Goal: Information Seeking & Learning: Learn about a topic

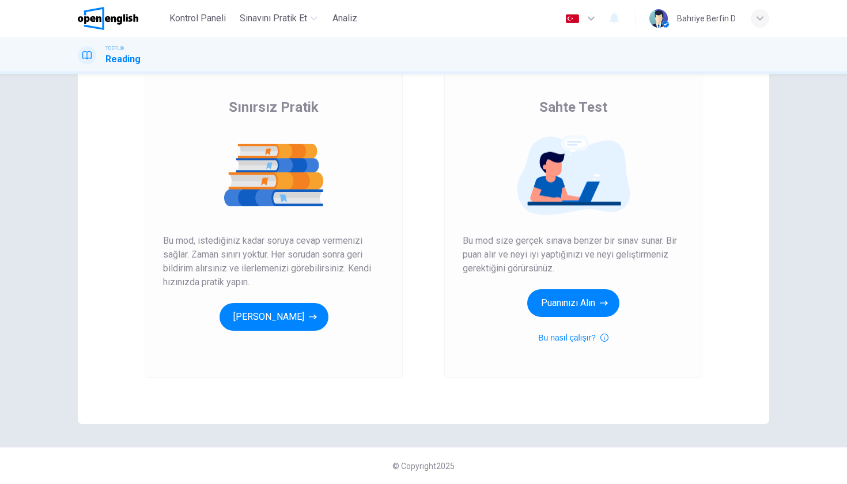
scroll to position [73, 0]
click at [298, 321] on button "[PERSON_NAME]" at bounding box center [274, 317] width 109 height 28
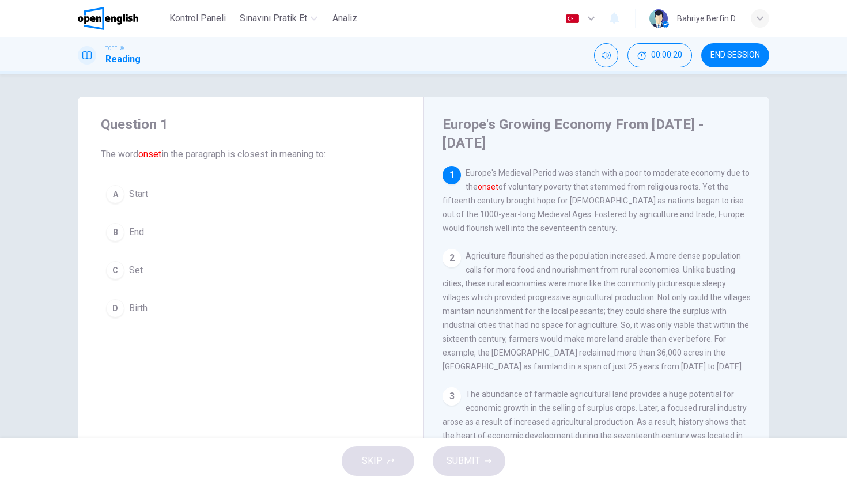
scroll to position [0, 0]
click at [760, 48] on button "END SESSION" at bounding box center [736, 55] width 68 height 24
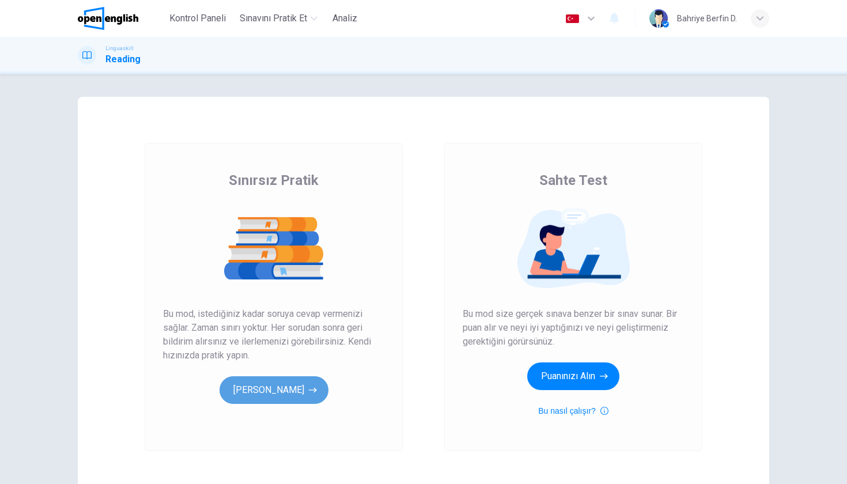
click at [258, 390] on button "Pratik Yap[PERSON_NAME]" at bounding box center [274, 390] width 109 height 28
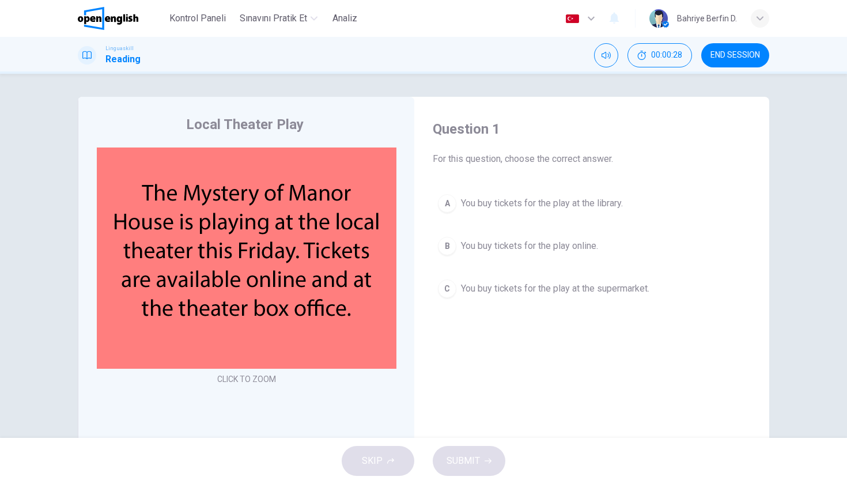
click at [449, 242] on div "B" at bounding box center [447, 246] width 18 height 18
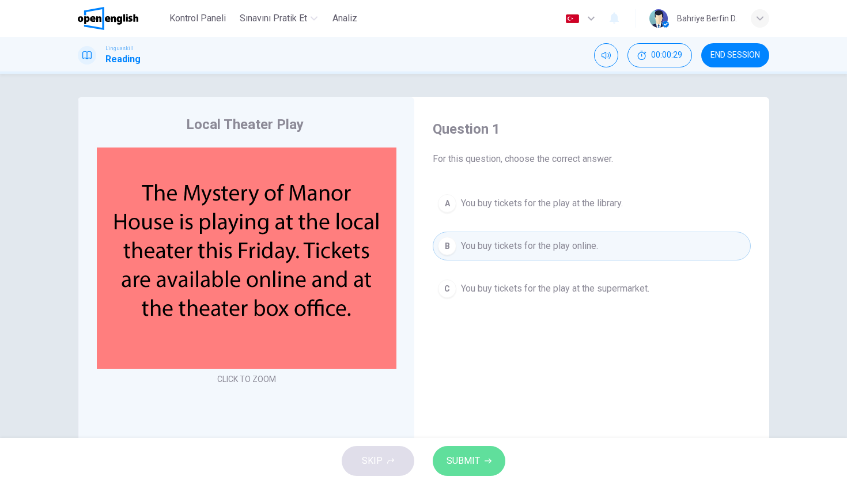
click at [474, 459] on span "SUBMIT" at bounding box center [463, 461] width 33 height 16
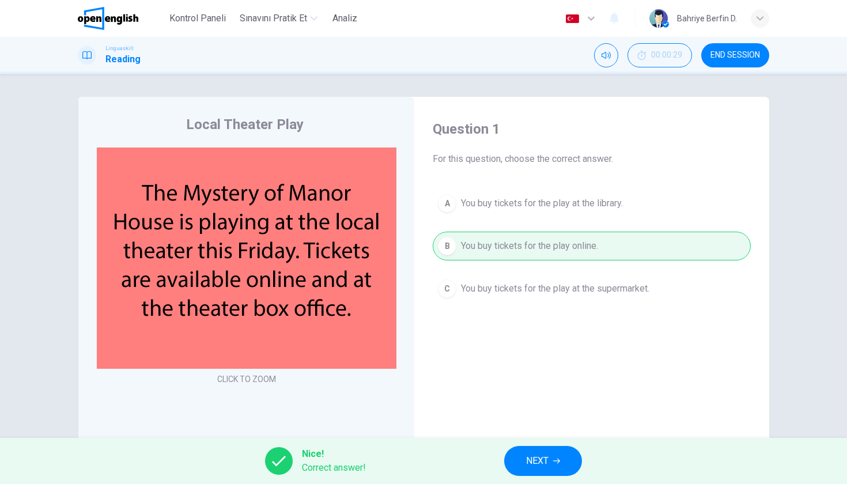
click at [542, 455] on span "NEXT" at bounding box center [537, 461] width 22 height 16
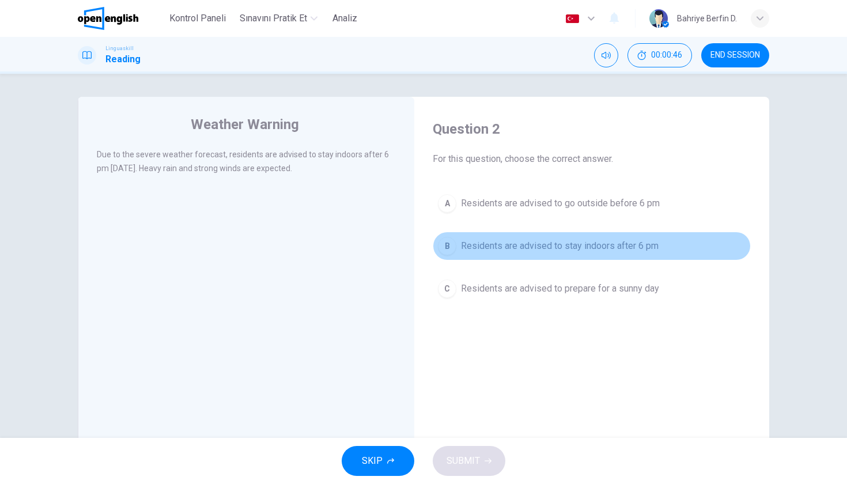
click at [462, 247] on span "Residents are advised to stay indoors after 6 pm" at bounding box center [560, 246] width 198 height 14
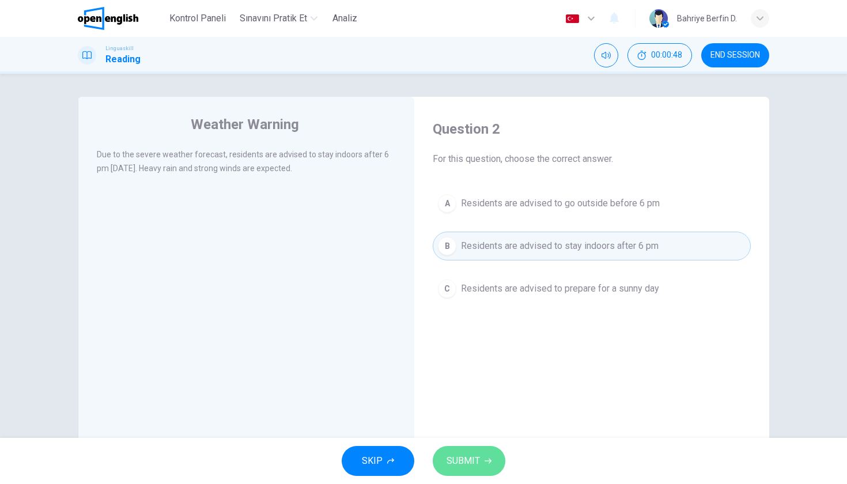
click at [473, 448] on button "SUBMIT" at bounding box center [469, 461] width 73 height 30
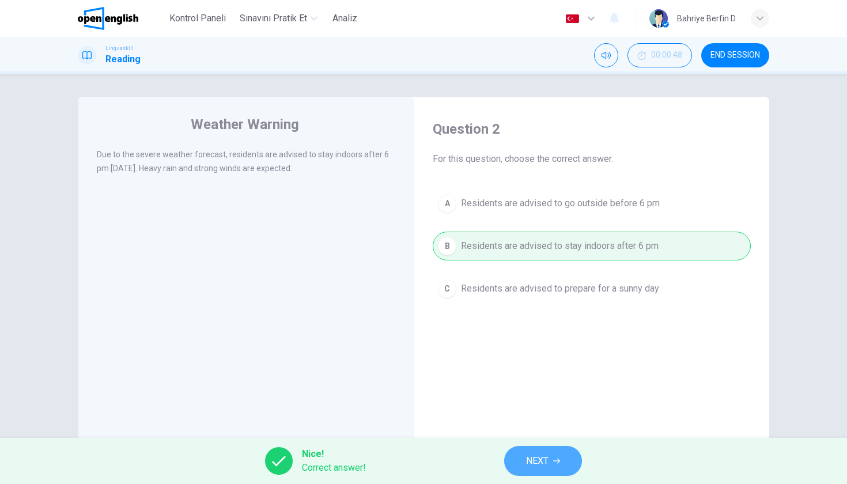
click at [520, 461] on button "NEXT" at bounding box center [543, 461] width 78 height 30
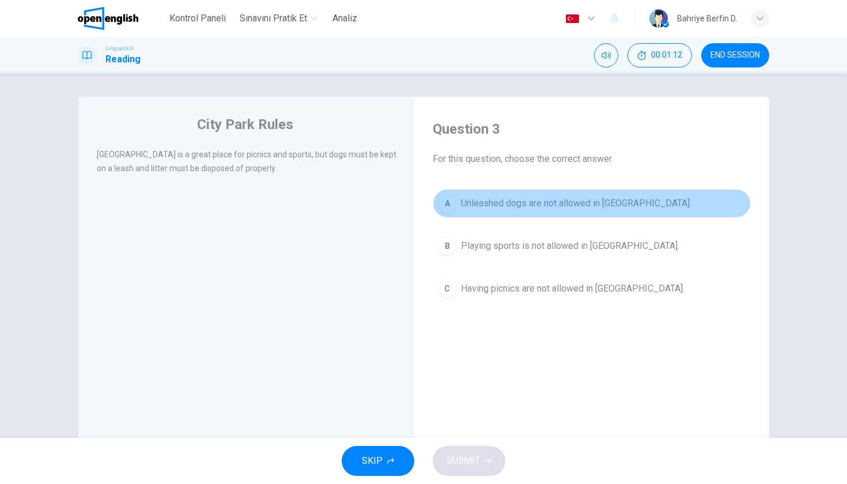
click at [453, 212] on button "A Unleashed dogs are not allowed in City Park." at bounding box center [592, 203] width 318 height 29
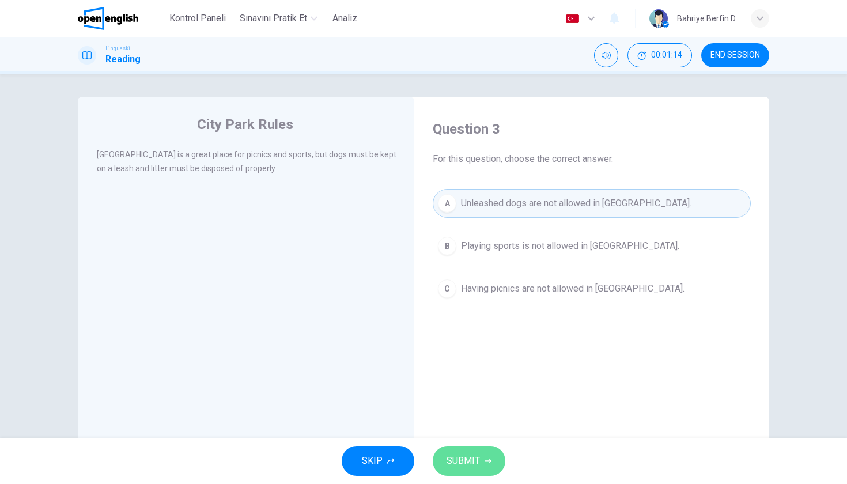
click at [477, 473] on button "SUBMIT" at bounding box center [469, 461] width 73 height 30
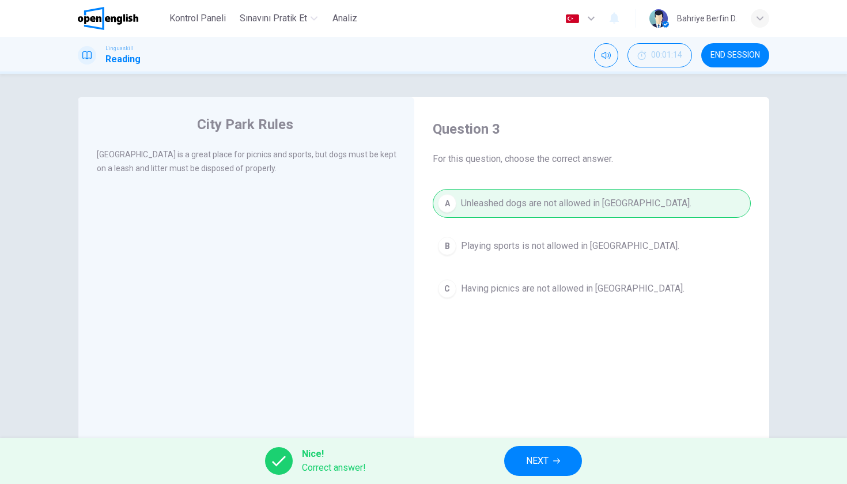
drag, startPoint x: 233, startPoint y: 167, endPoint x: 221, endPoint y: 167, distance: 12.1
click at [221, 167] on span "City Park is a great place for picnics and sports, but dogs must be kept on a l…" at bounding box center [247, 161] width 300 height 23
drag, startPoint x: 224, startPoint y: 175, endPoint x: 394, endPoint y: 319, distance: 222.9
click at [394, 316] on div "City Park Rules City Park is a great place for picnics and sports, but dogs mus…" at bounding box center [246, 297] width 337 height 401
click at [560, 462] on icon "button" at bounding box center [556, 461] width 7 height 7
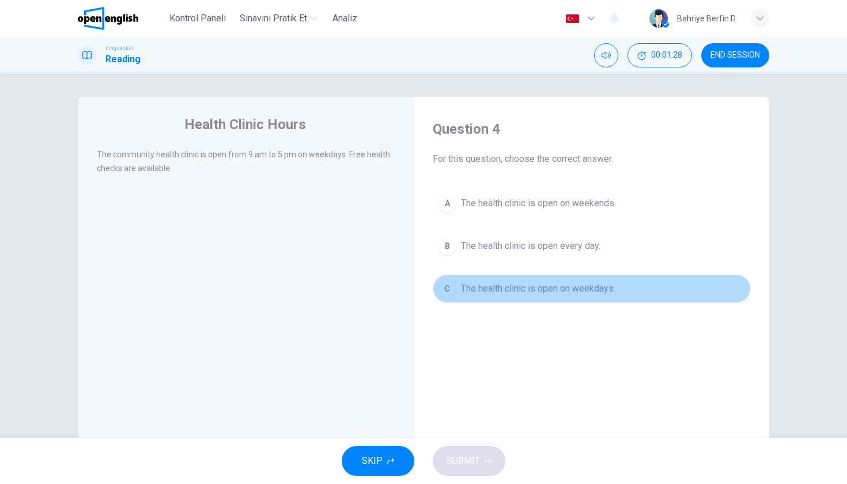
click at [450, 292] on div "C" at bounding box center [447, 289] width 18 height 18
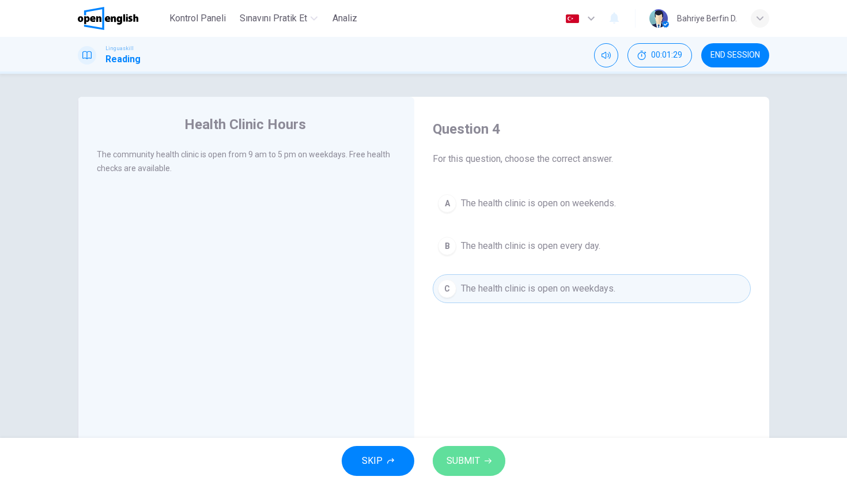
click at [481, 467] on button "SUBMIT" at bounding box center [469, 461] width 73 height 30
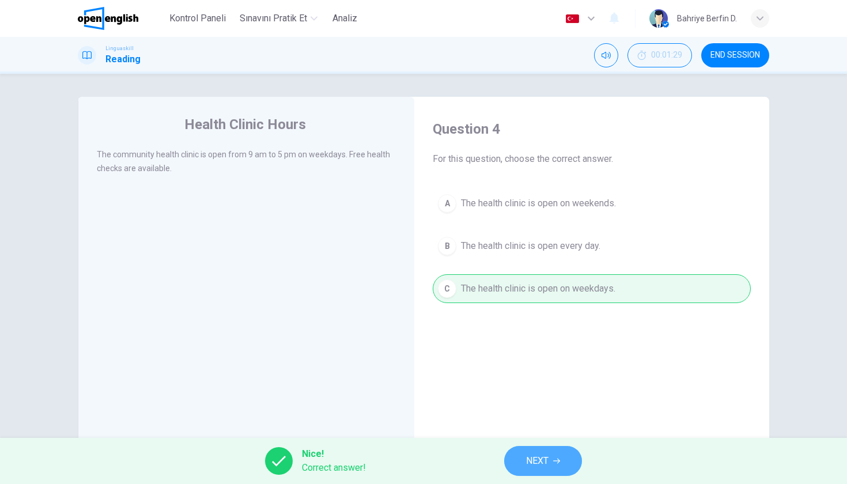
click at [563, 469] on button "NEXT" at bounding box center [543, 461] width 78 height 30
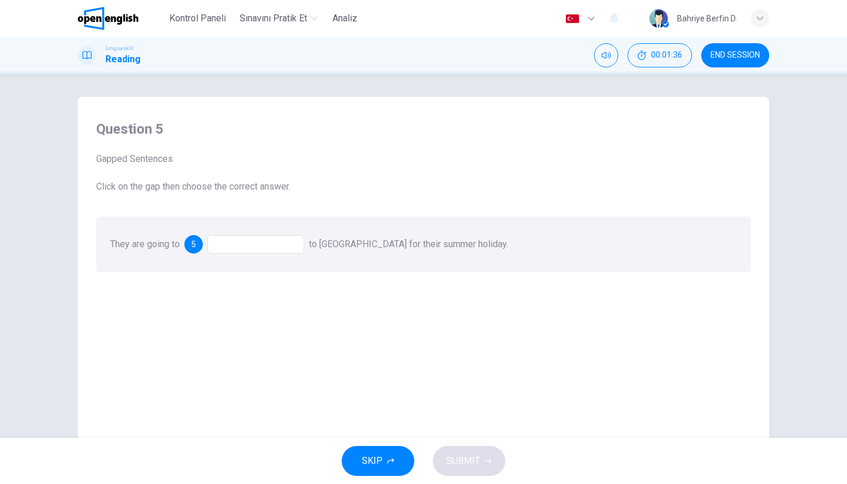
click at [263, 250] on div at bounding box center [256, 244] width 97 height 18
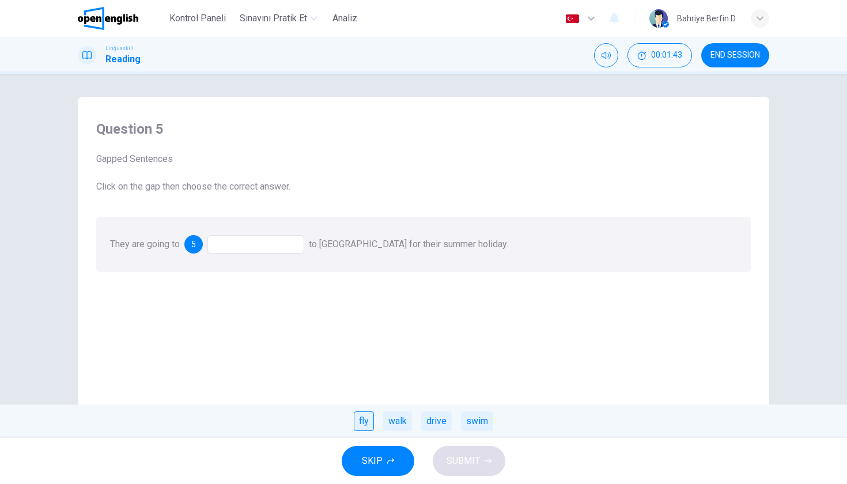
click at [364, 420] on div "fly" at bounding box center [364, 422] width 20 height 20
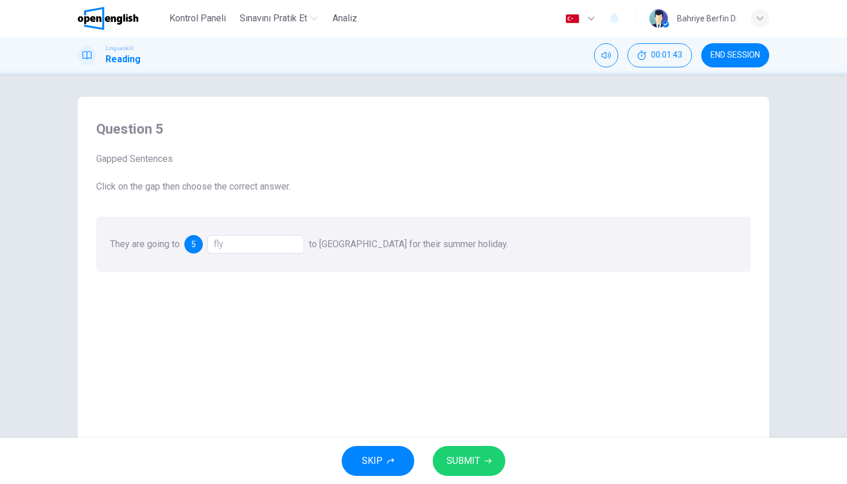
click at [470, 463] on span "SUBMIT" at bounding box center [463, 461] width 33 height 16
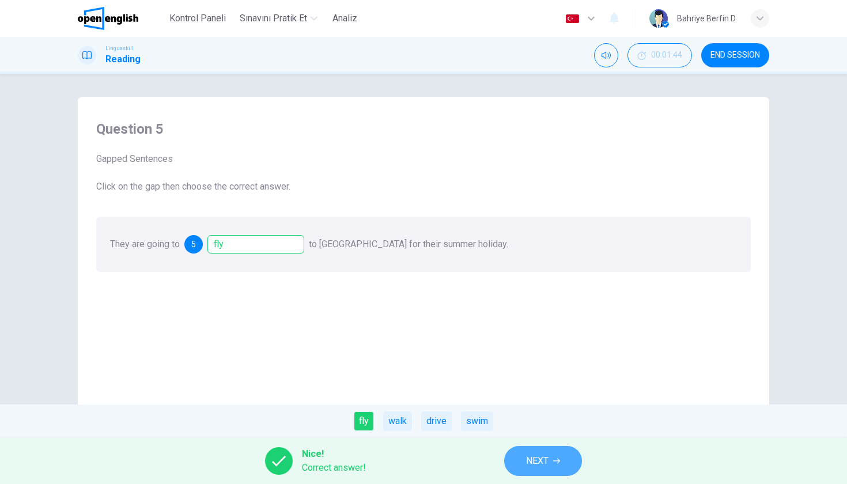
click at [536, 472] on button "NEXT" at bounding box center [543, 461] width 78 height 30
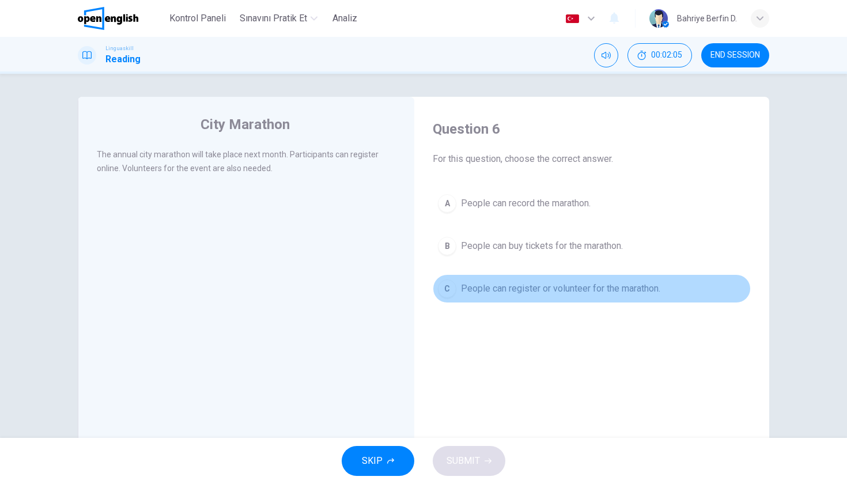
click at [457, 286] on button "C People can register or volunteer for the marathon." at bounding box center [592, 288] width 318 height 29
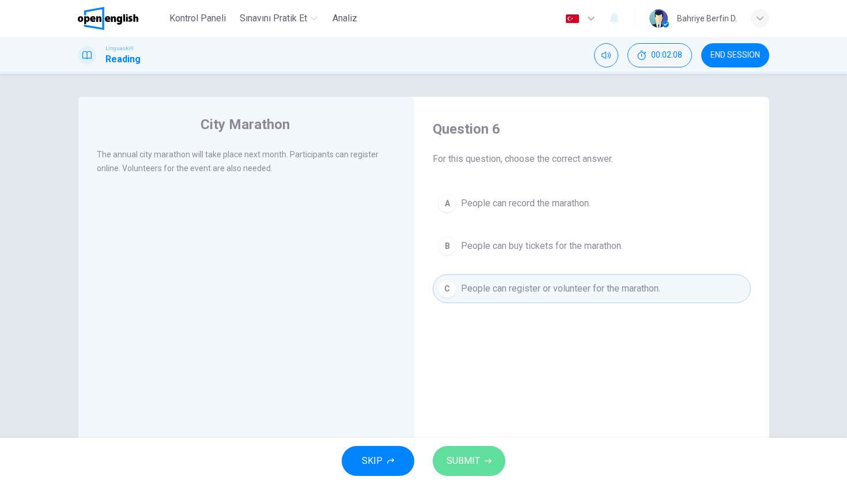
click at [480, 466] on button "SUBMIT" at bounding box center [469, 461] width 73 height 30
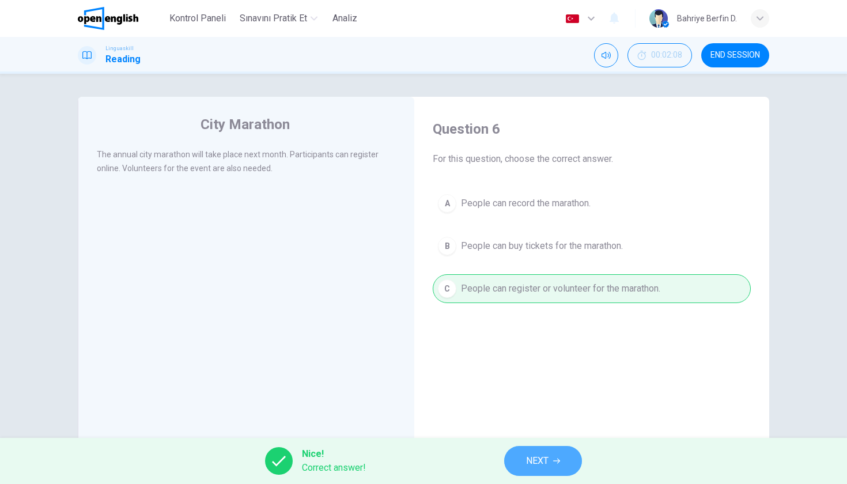
click at [569, 458] on button "NEXT" at bounding box center [543, 461] width 78 height 30
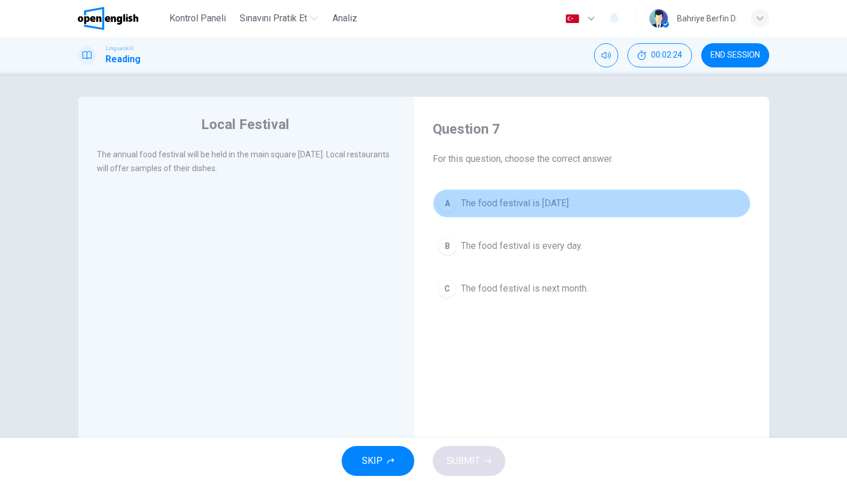
click at [451, 195] on div "A" at bounding box center [447, 203] width 18 height 18
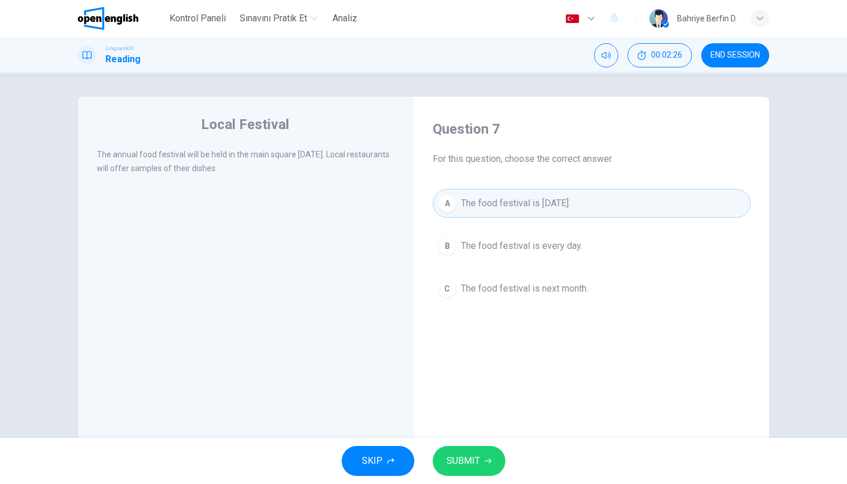
click at [468, 470] on button "SUBMIT" at bounding box center [469, 461] width 73 height 30
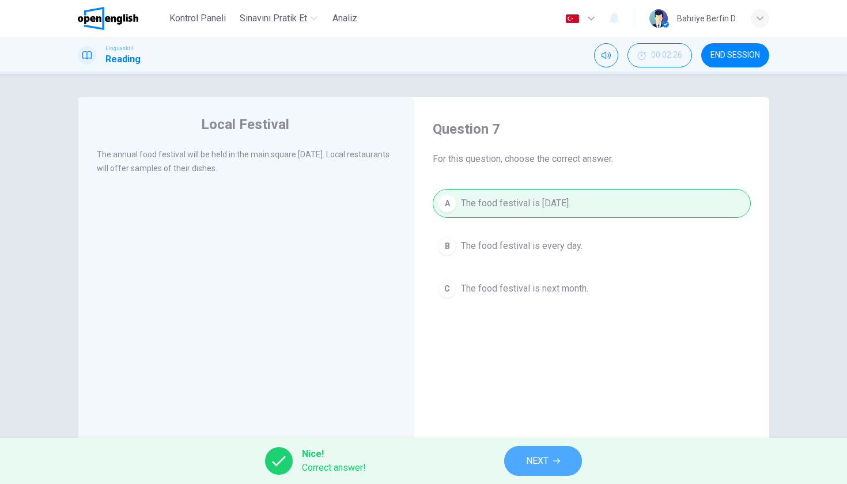
click at [546, 464] on span "NEXT" at bounding box center [537, 461] width 22 height 16
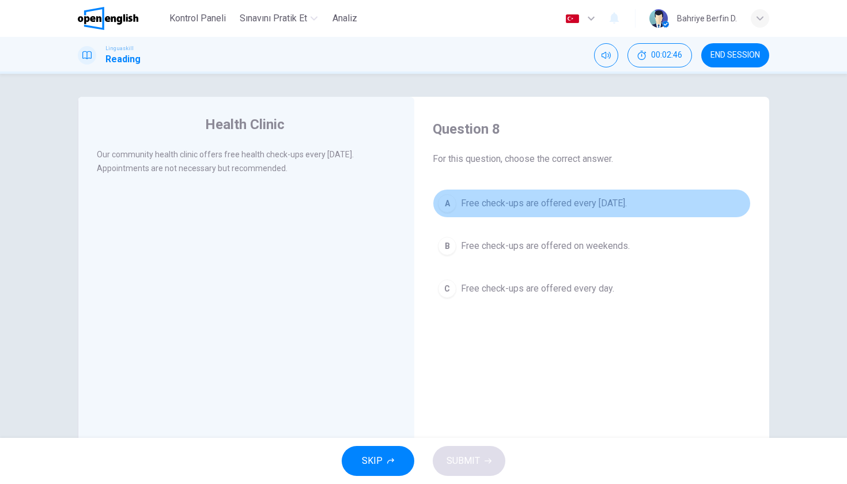
click at [455, 197] on button "A Free check-ups are offered every Wednesday." at bounding box center [592, 203] width 318 height 29
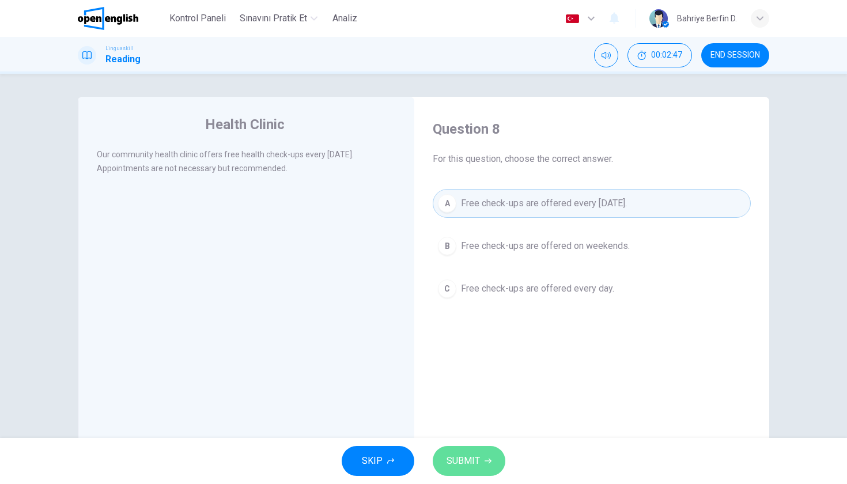
click at [461, 456] on span "SUBMIT" at bounding box center [463, 461] width 33 height 16
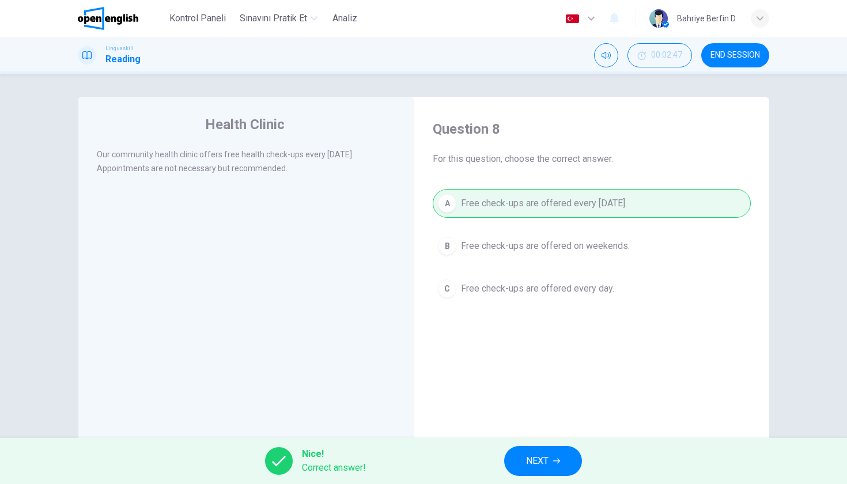
click at [542, 464] on span "NEXT" at bounding box center [537, 461] width 22 height 16
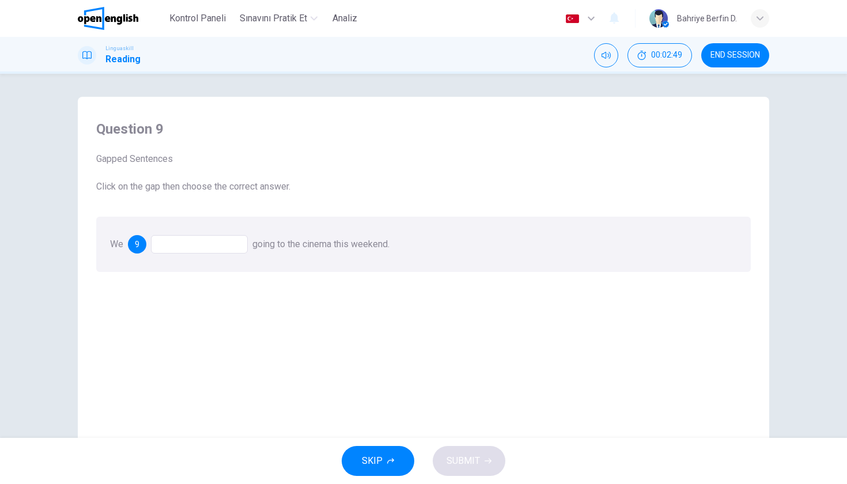
click at [205, 246] on div at bounding box center [199, 244] width 97 height 18
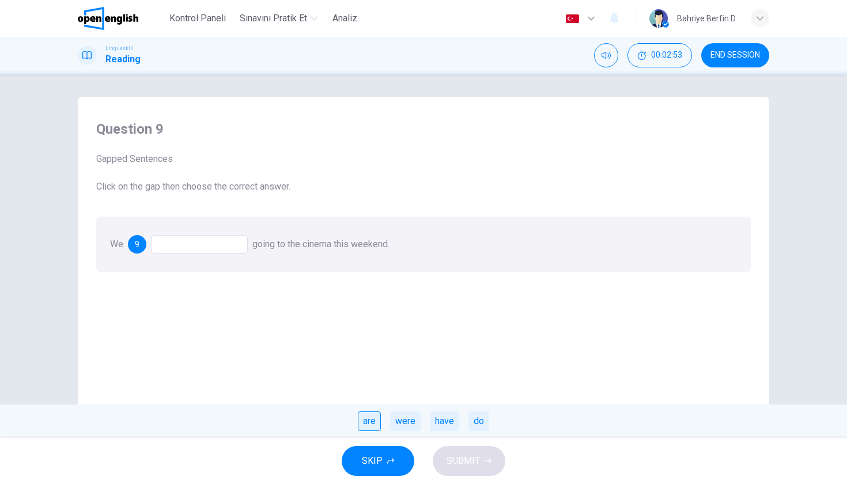
click at [375, 416] on div "are" at bounding box center [369, 422] width 23 height 20
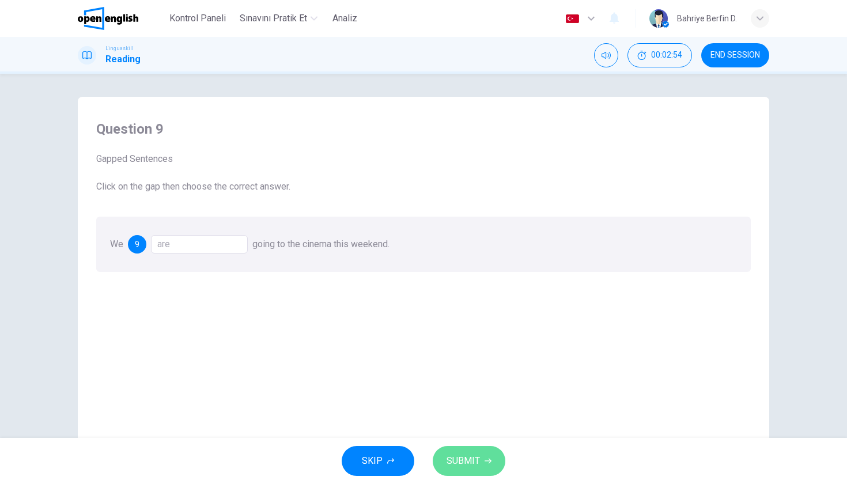
click at [474, 463] on span "SUBMIT" at bounding box center [463, 461] width 33 height 16
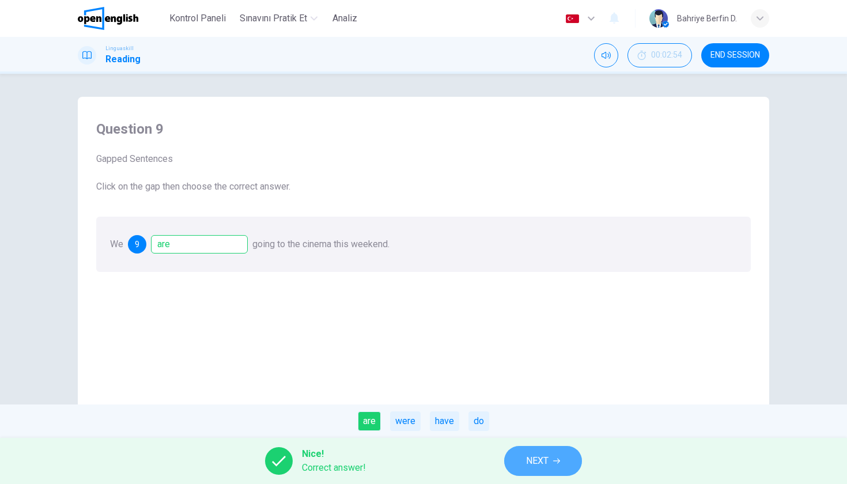
click at [539, 458] on span "NEXT" at bounding box center [537, 461] width 22 height 16
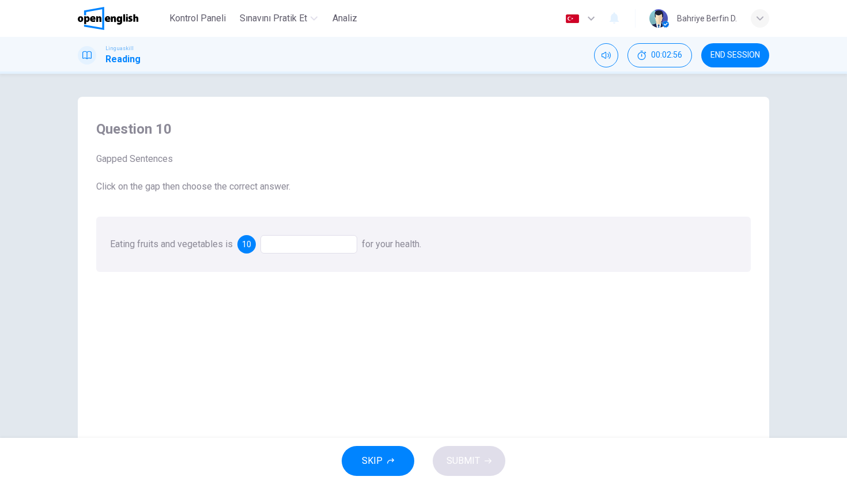
click at [281, 238] on div at bounding box center [309, 244] width 97 height 18
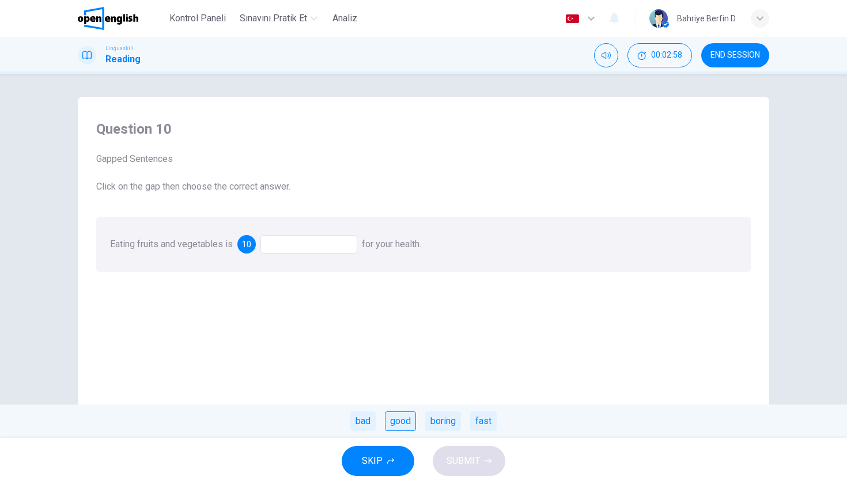
click at [401, 424] on div "good" at bounding box center [400, 422] width 31 height 20
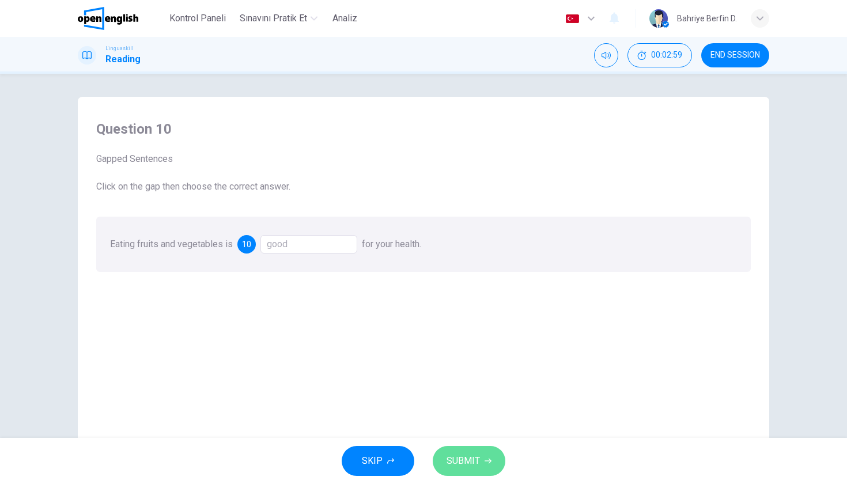
click at [469, 459] on span "SUBMIT" at bounding box center [463, 461] width 33 height 16
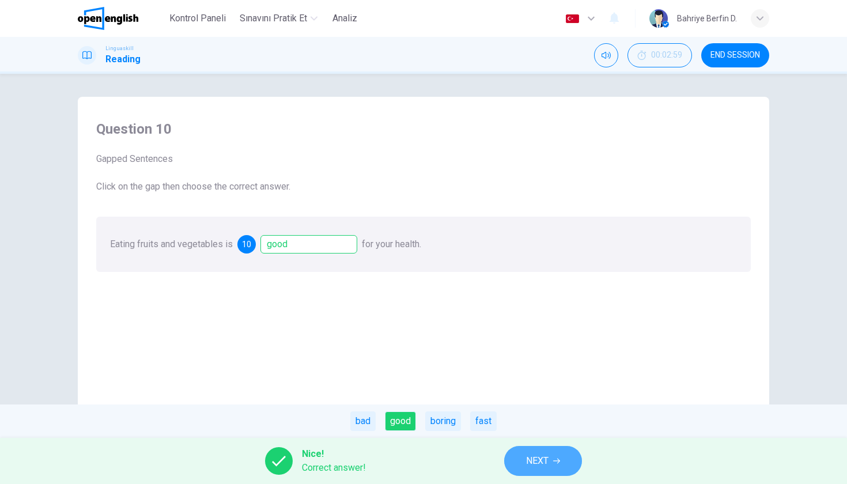
click at [519, 449] on button "NEXT" at bounding box center [543, 461] width 78 height 30
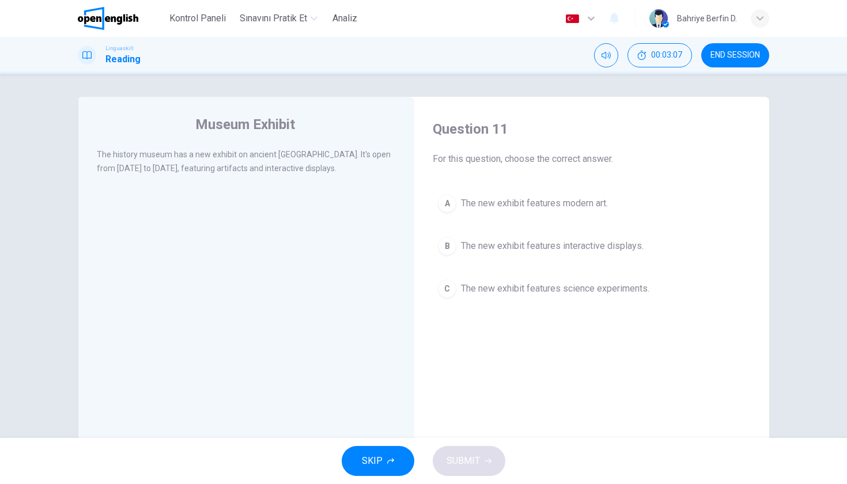
drag, startPoint x: 390, startPoint y: 159, endPoint x: 154, endPoint y: 167, distance: 235.9
click at [154, 167] on div "The history museum has a new exhibit on ancient Egypt. It's open from Tuesday t…" at bounding box center [247, 162] width 300 height 28
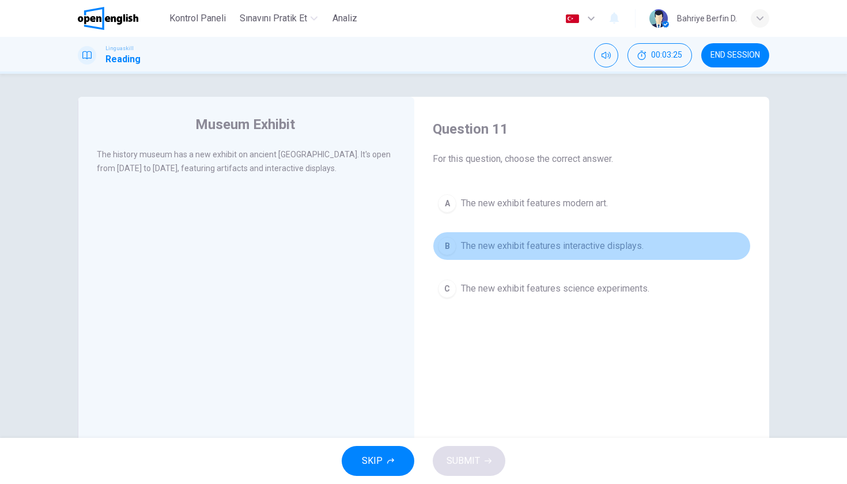
click at [454, 249] on div "B" at bounding box center [447, 246] width 18 height 18
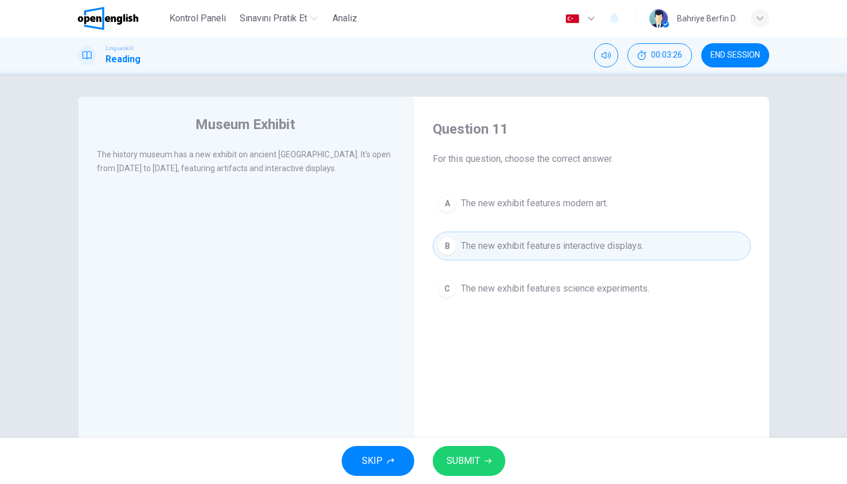
click at [472, 479] on div "SKIP SUBMIT" at bounding box center [423, 461] width 847 height 46
click at [472, 468] on span "SUBMIT" at bounding box center [463, 461] width 33 height 16
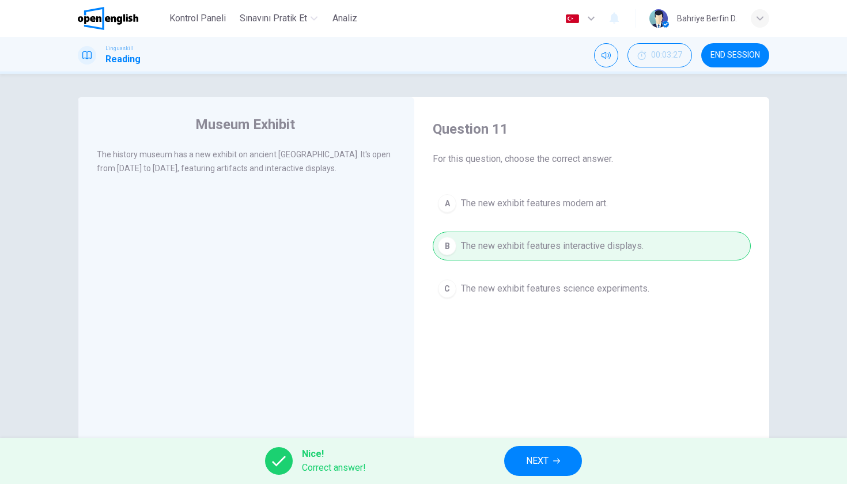
click at [542, 466] on span "NEXT" at bounding box center [537, 461] width 22 height 16
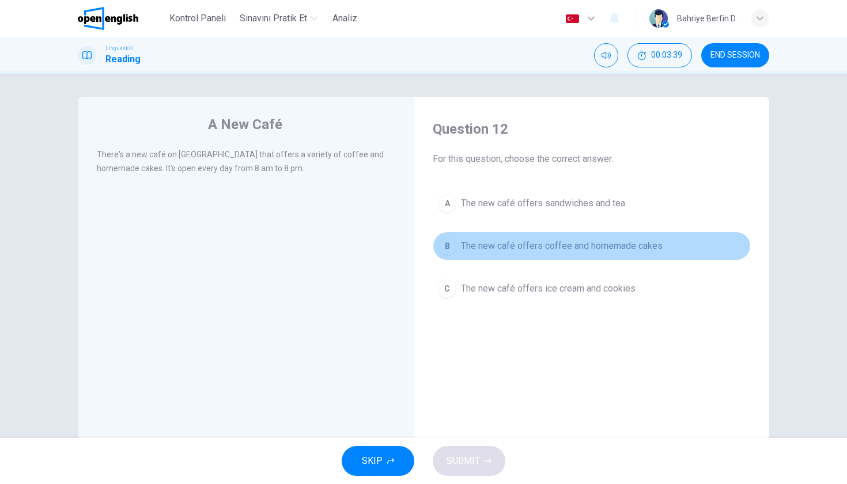
click at [480, 251] on span "The new café offers coffee and homemade cakes" at bounding box center [562, 246] width 202 height 14
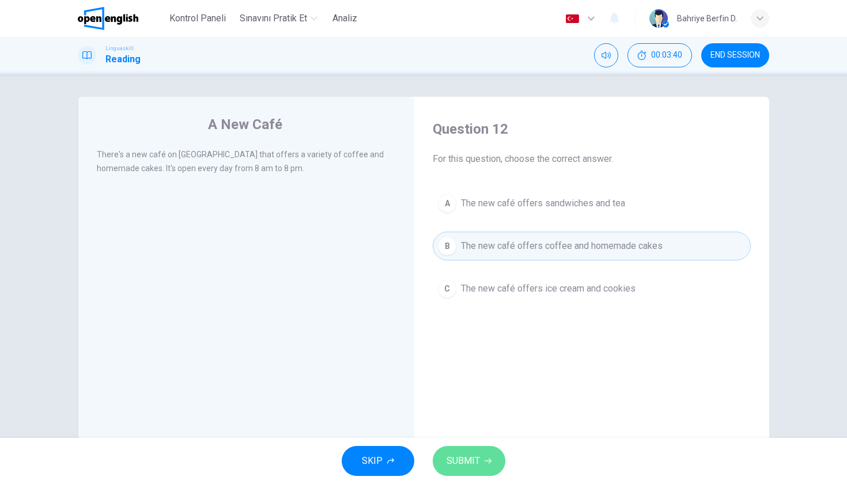
click at [493, 459] on button "SUBMIT" at bounding box center [469, 461] width 73 height 30
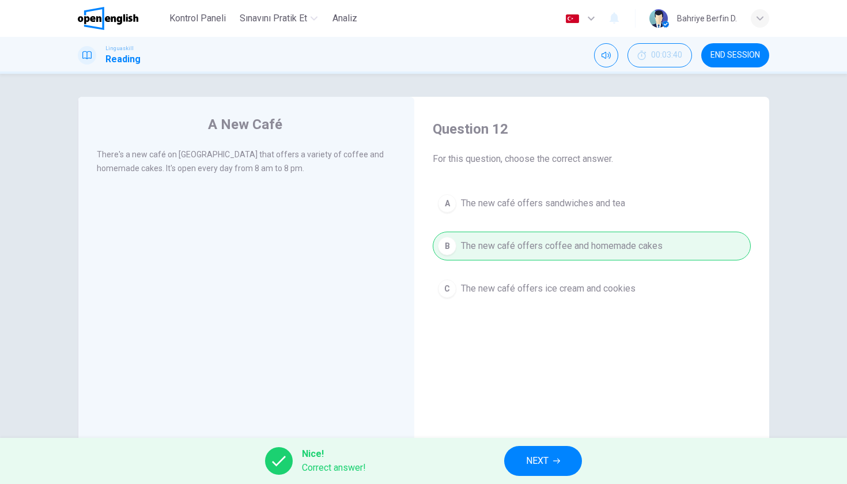
click at [537, 460] on span "NEXT" at bounding box center [537, 461] width 22 height 16
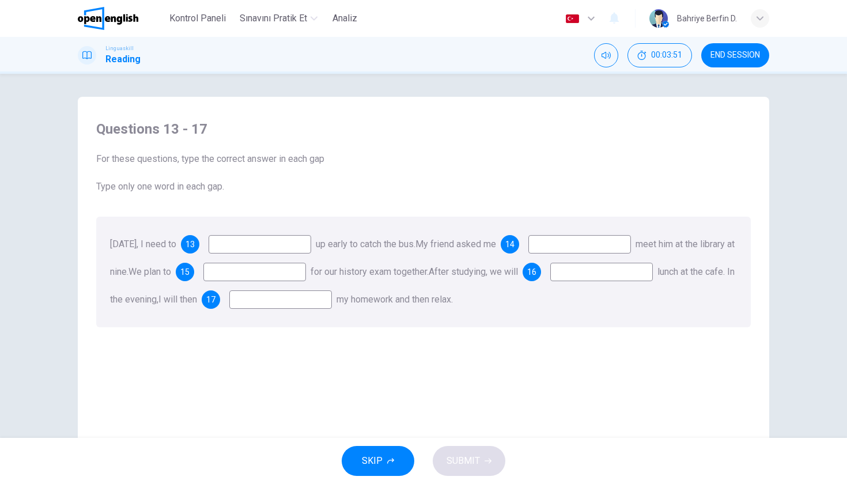
click at [252, 248] on input at bounding box center [260, 244] width 103 height 18
click at [195, 246] on span "13" at bounding box center [190, 244] width 9 height 8
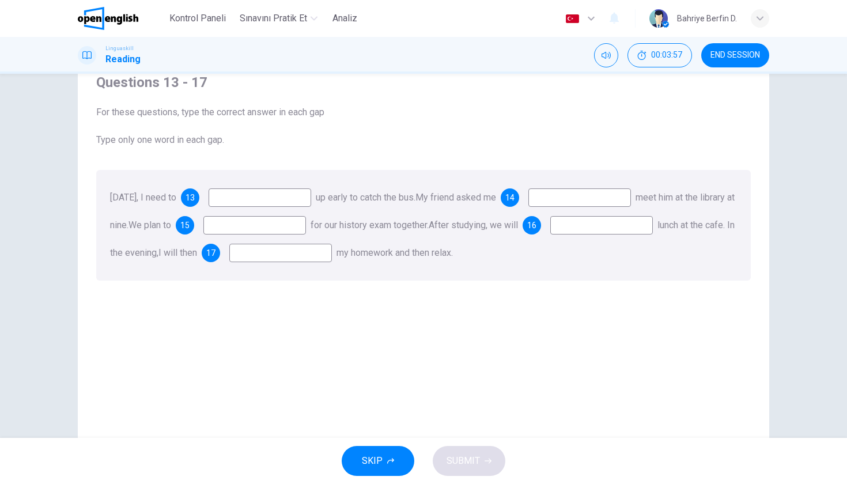
scroll to position [46, 0]
click at [273, 202] on input at bounding box center [260, 198] width 103 height 18
type input "****"
click at [590, 203] on input at bounding box center [580, 198] width 103 height 18
click at [306, 228] on input at bounding box center [254, 226] width 103 height 18
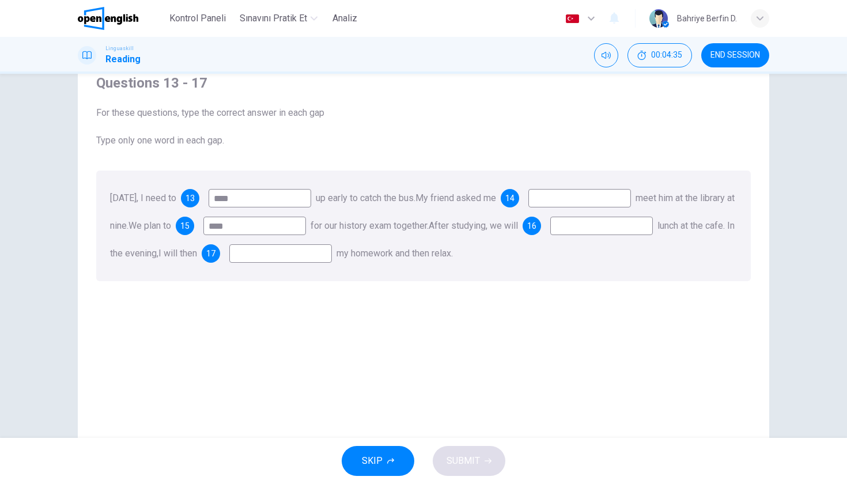
type input "****"
click at [551, 235] on input at bounding box center [602, 226] width 103 height 18
type input "*****"
click at [332, 260] on input at bounding box center [280, 253] width 103 height 18
type input "**"
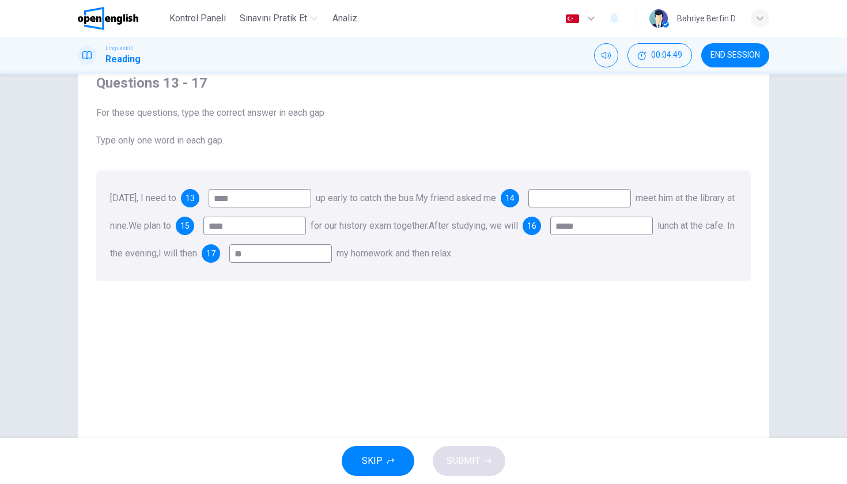
click at [619, 201] on input at bounding box center [580, 198] width 103 height 18
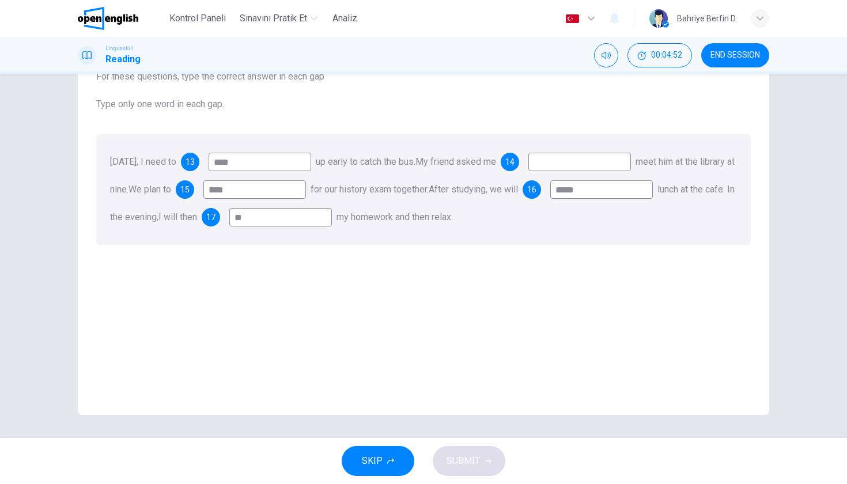
scroll to position [82, 0]
click at [384, 457] on button "SKIP" at bounding box center [378, 461] width 73 height 30
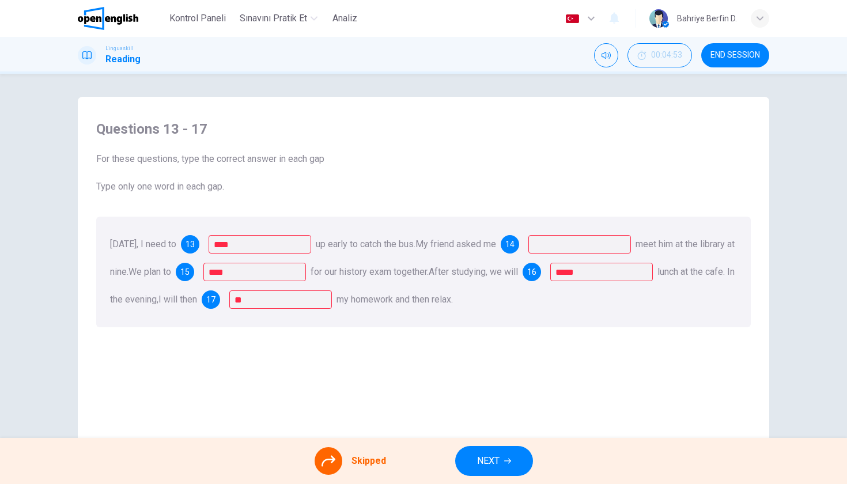
scroll to position [0, 0]
click at [247, 243] on div "13 ****" at bounding box center [246, 244] width 130 height 18
click at [176, 241] on span "Tomorrow, I need to" at bounding box center [143, 244] width 66 height 11
click at [195, 243] on span "13" at bounding box center [190, 244] width 9 height 8
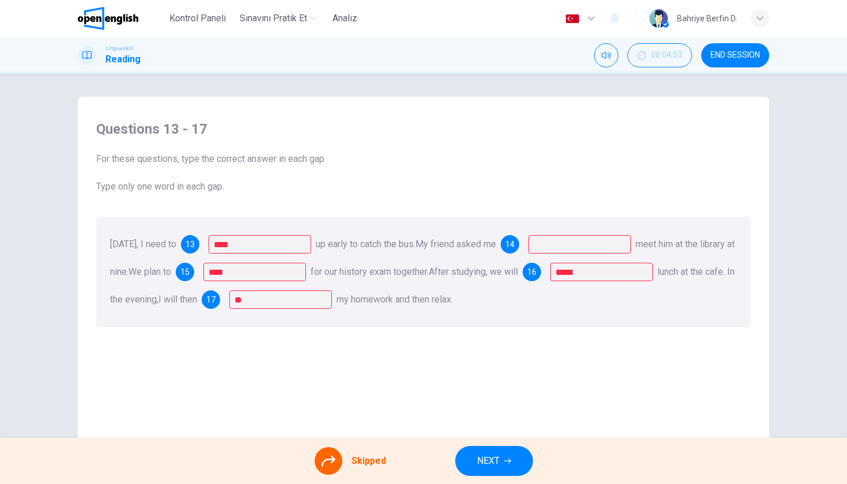
click at [195, 243] on span "13" at bounding box center [190, 244] width 9 height 8
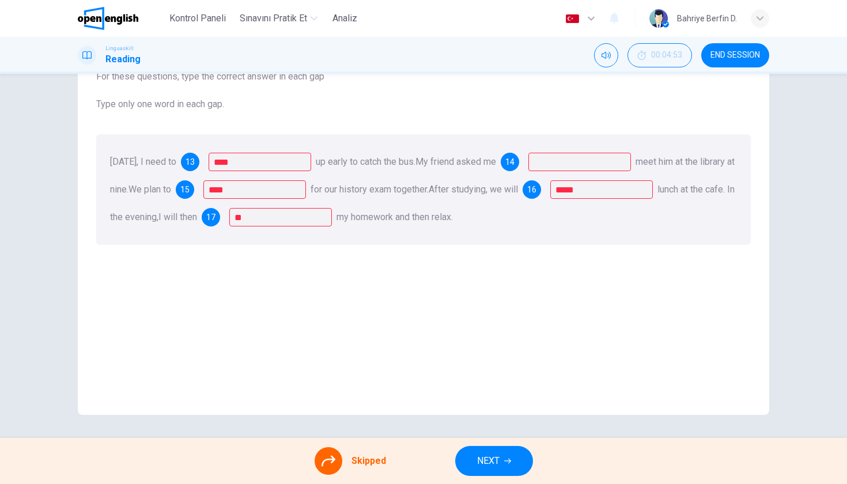
click at [349, 465] on div "Skipped" at bounding box center [350, 461] width 71 height 28
click at [331, 465] on icon at bounding box center [329, 461] width 14 height 14
click at [526, 461] on button "NEXT" at bounding box center [494, 461] width 78 height 30
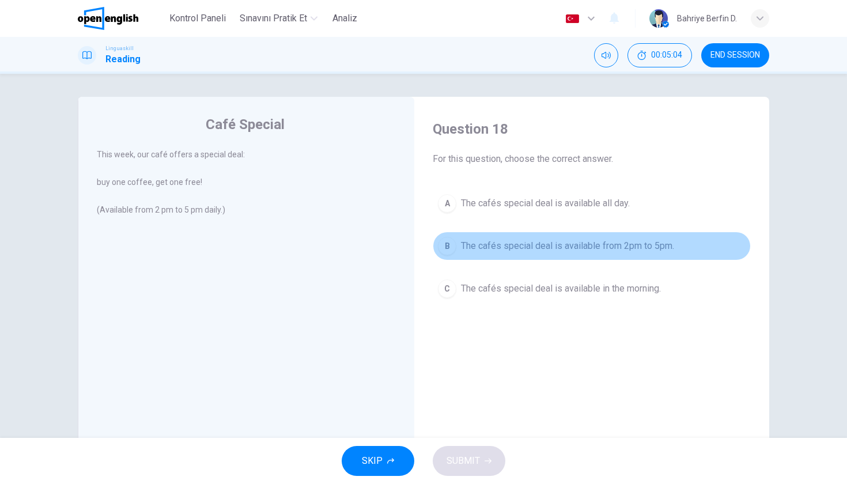
click at [455, 250] on div "B" at bounding box center [447, 246] width 18 height 18
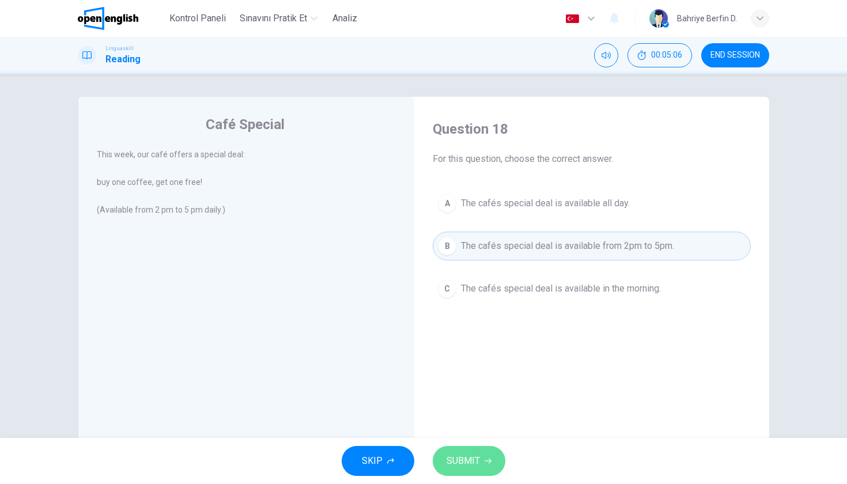
click at [485, 464] on icon "button" at bounding box center [488, 461] width 7 height 7
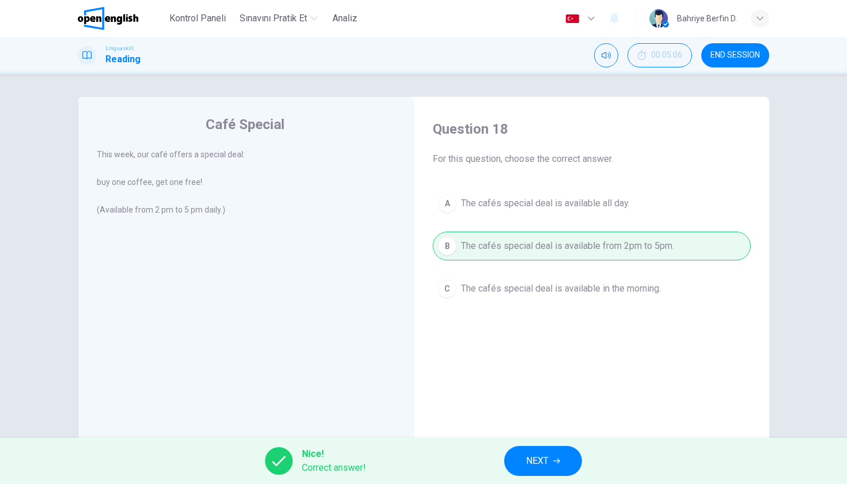
click at [542, 462] on span "NEXT" at bounding box center [537, 461] width 22 height 16
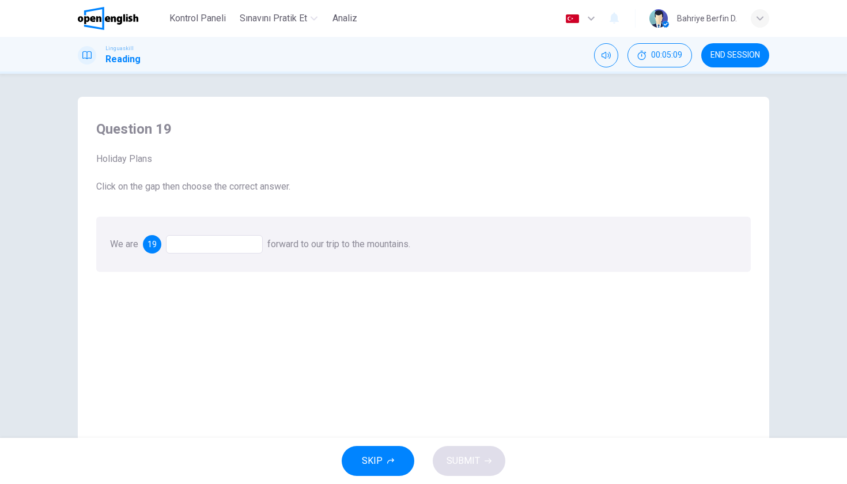
click at [187, 242] on div at bounding box center [214, 244] width 97 height 18
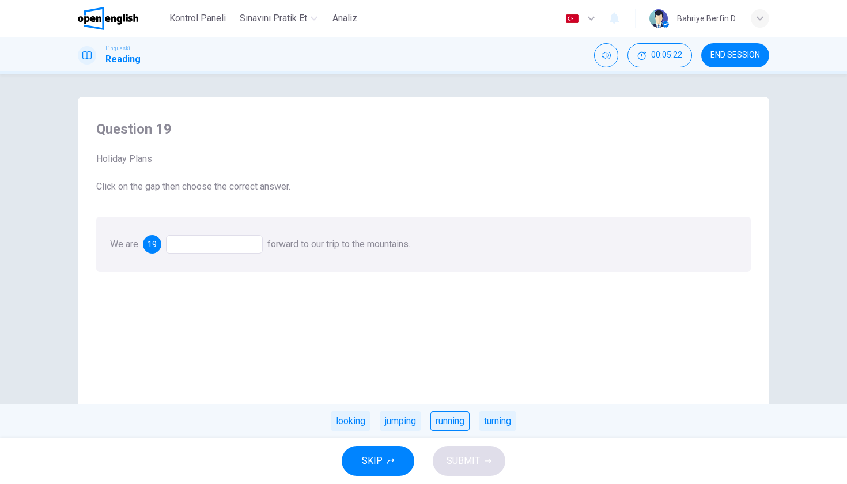
click at [459, 420] on div "running" at bounding box center [450, 422] width 39 height 20
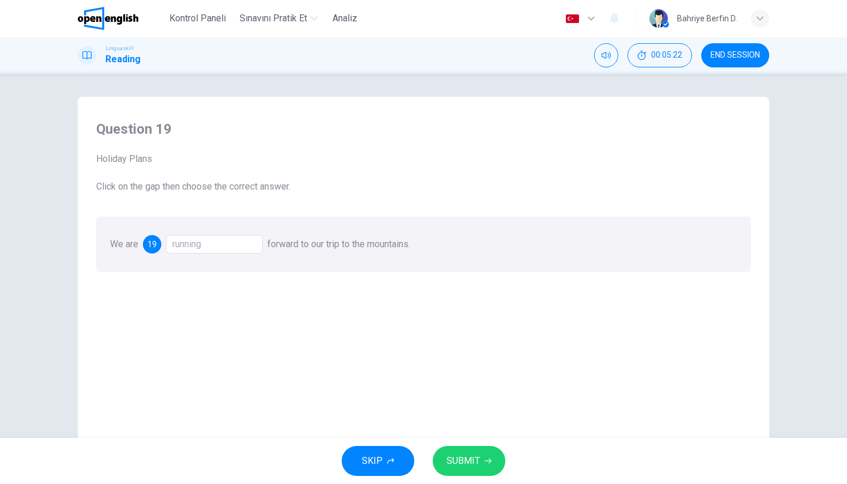
click at [466, 457] on span "SUBMIT" at bounding box center [463, 461] width 33 height 16
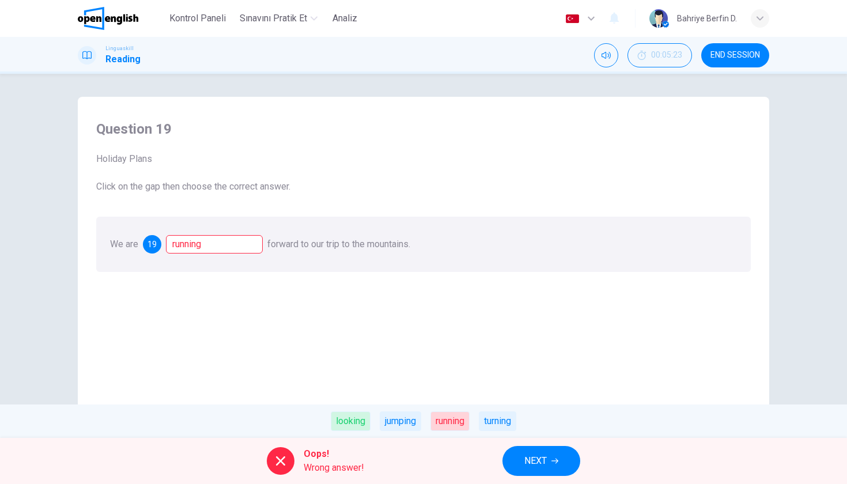
click at [340, 425] on div "looking" at bounding box center [351, 422] width 40 height 20
click at [344, 421] on div "looking" at bounding box center [351, 422] width 40 height 20
click at [564, 461] on button "NEXT" at bounding box center [542, 461] width 78 height 30
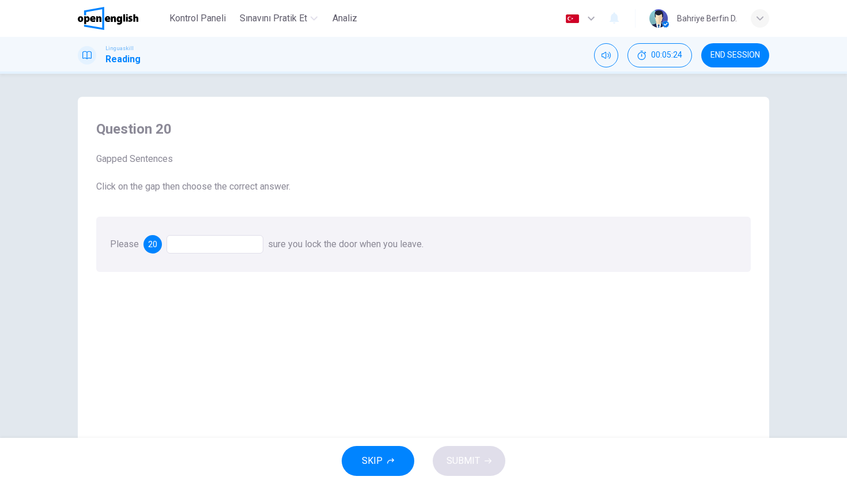
click at [230, 236] on div at bounding box center [215, 244] width 97 height 18
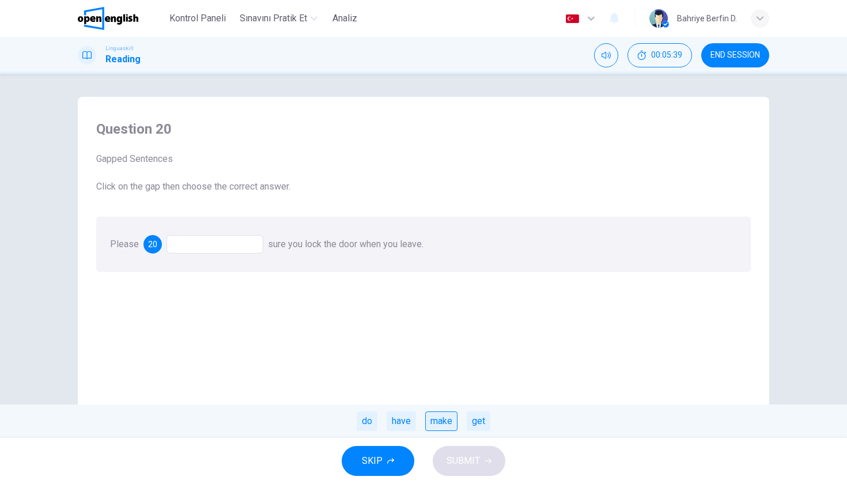
click at [436, 421] on div "make" at bounding box center [441, 422] width 32 height 20
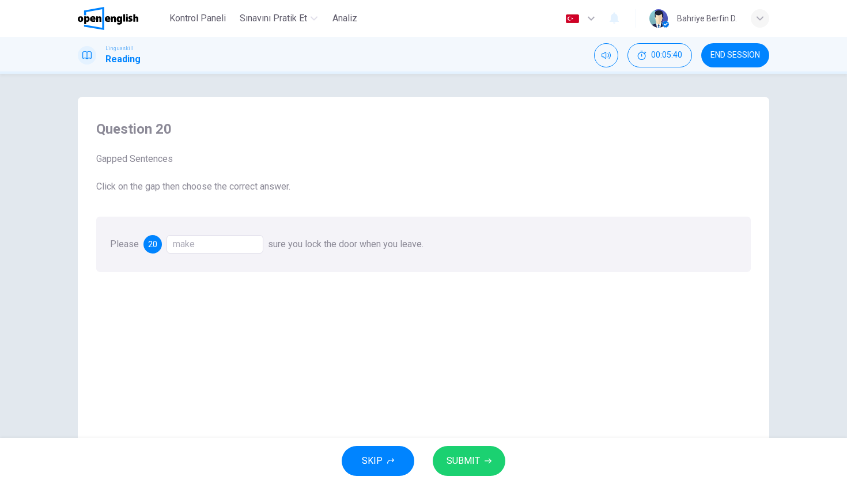
click at [478, 484] on div "SKIP SUBMIT" at bounding box center [423, 461] width 847 height 46
click at [478, 471] on button "SUBMIT" at bounding box center [469, 461] width 73 height 30
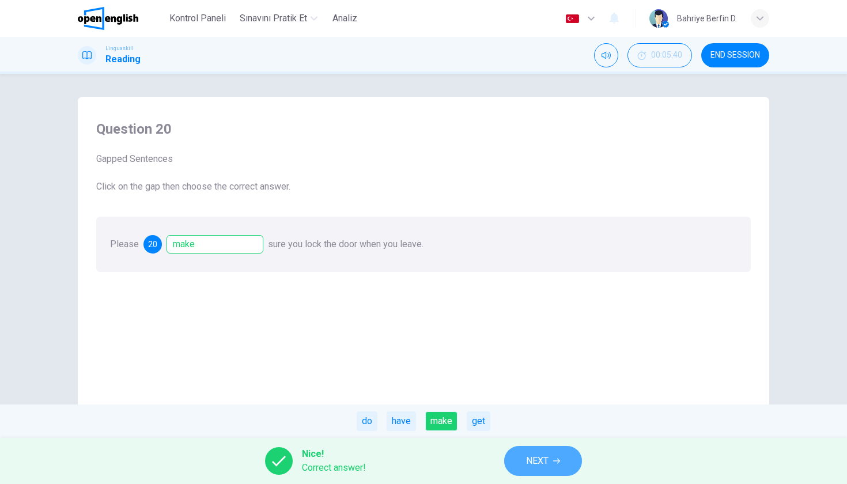
click at [552, 455] on button "NEXT" at bounding box center [543, 461] width 78 height 30
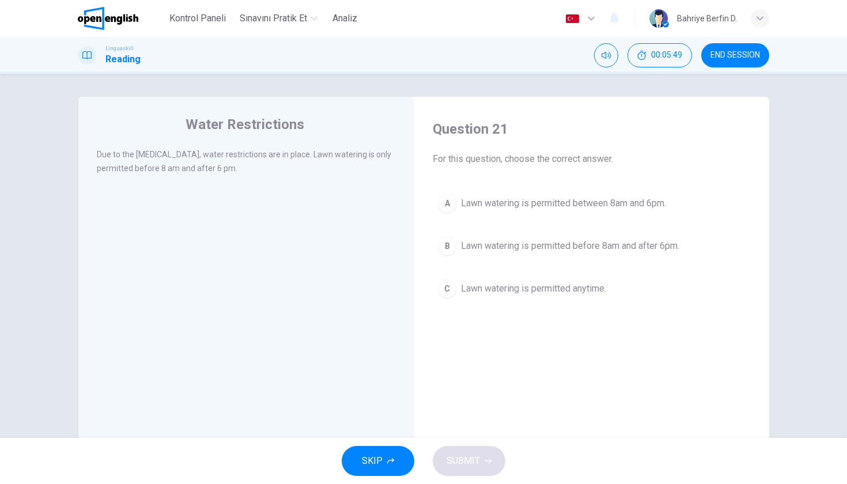
drag, startPoint x: 135, startPoint y: 171, endPoint x: 236, endPoint y: 172, distance: 100.9
click at [236, 172] on div "Due to the dry season, water restrictions are in place. Lawn watering is only p…" at bounding box center [247, 162] width 300 height 28
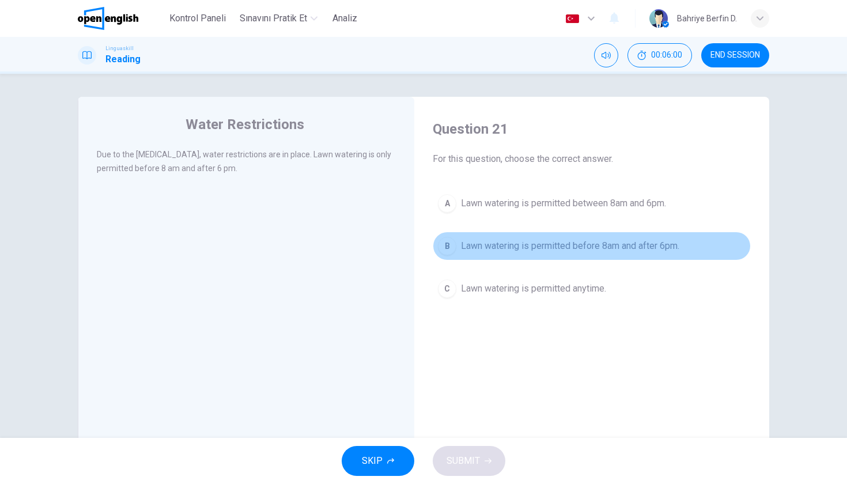
click at [463, 246] on span "Lawn watering is permitted before 8am and after 6pm." at bounding box center [570, 246] width 218 height 14
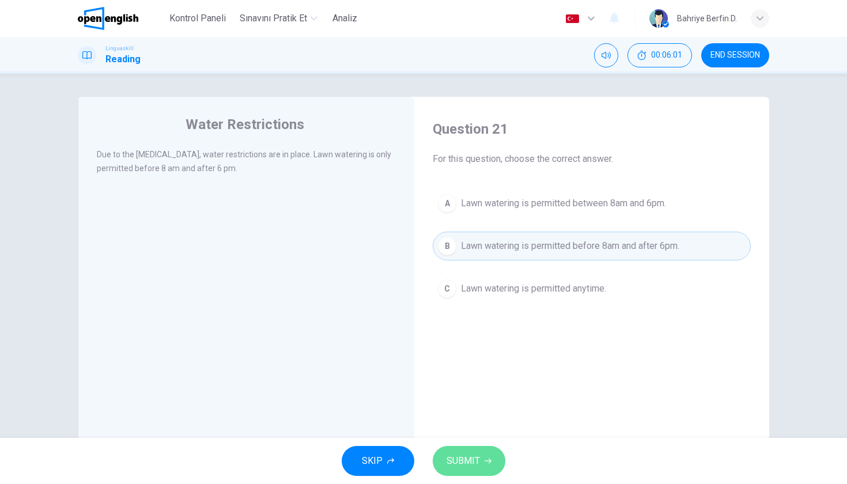
click at [488, 463] on icon "button" at bounding box center [488, 461] width 7 height 7
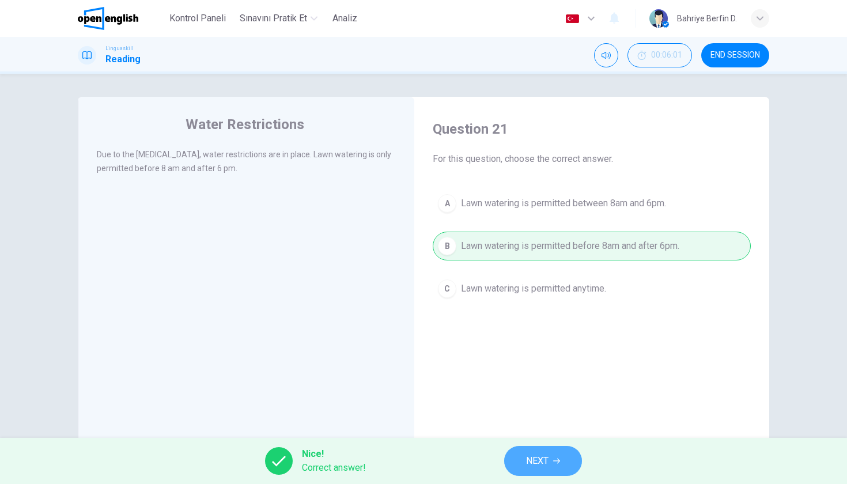
click at [518, 471] on button "NEXT" at bounding box center [543, 461] width 78 height 30
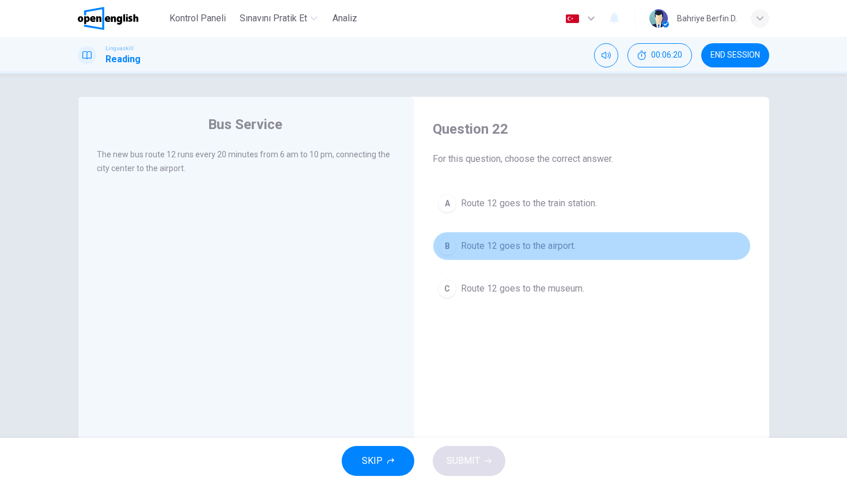
click at [457, 256] on button "B Route 12 goes to the airport." at bounding box center [592, 246] width 318 height 29
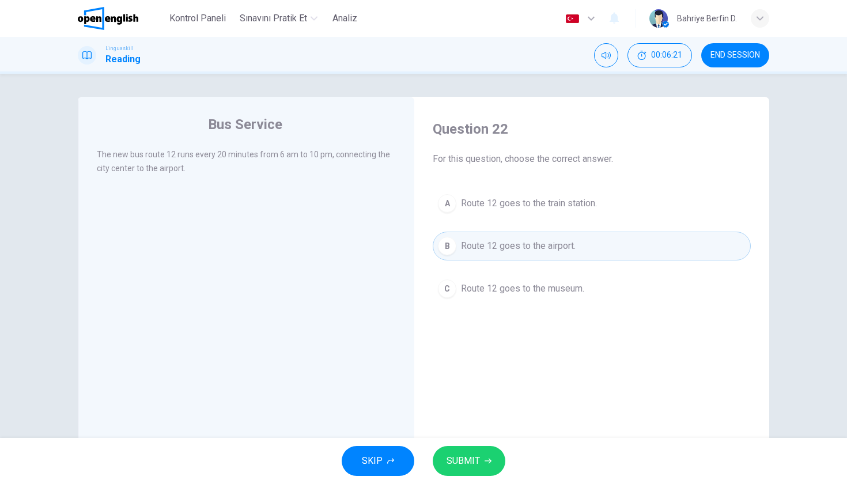
click at [478, 467] on span "SUBMIT" at bounding box center [463, 461] width 33 height 16
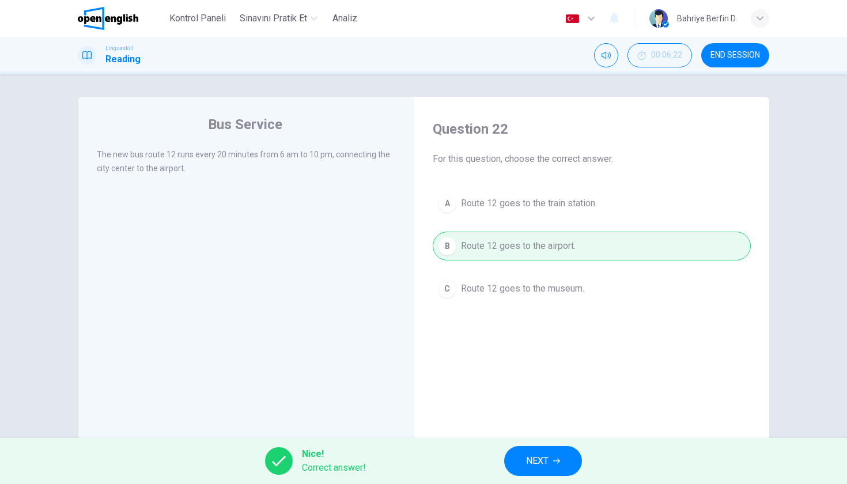
click at [533, 458] on span "NEXT" at bounding box center [537, 461] width 22 height 16
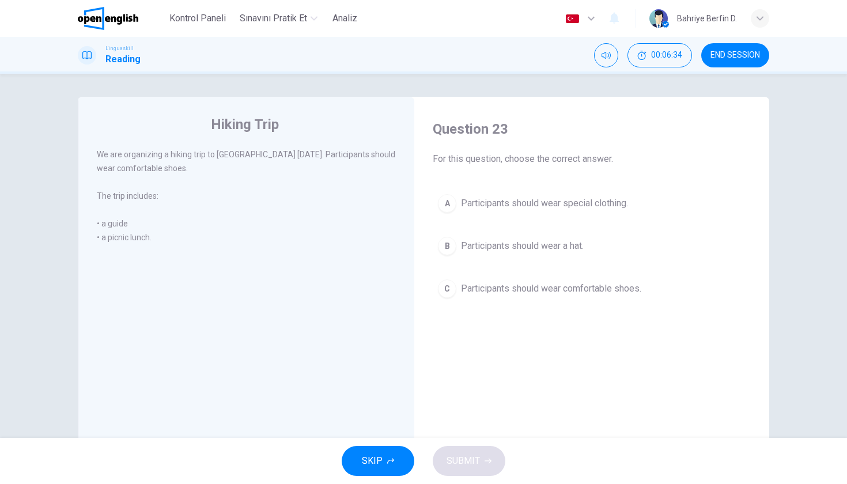
click at [457, 295] on button "C Participants should wear comfortable shoes." at bounding box center [592, 288] width 318 height 29
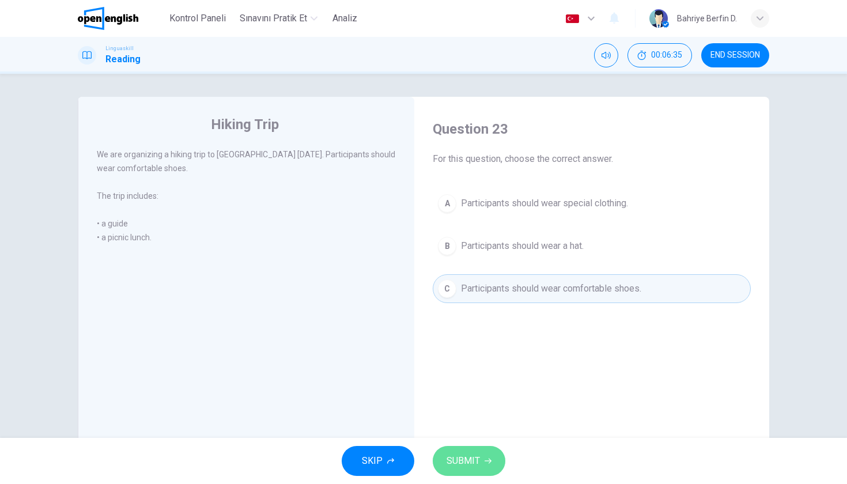
click at [468, 458] on span "SUBMIT" at bounding box center [463, 461] width 33 height 16
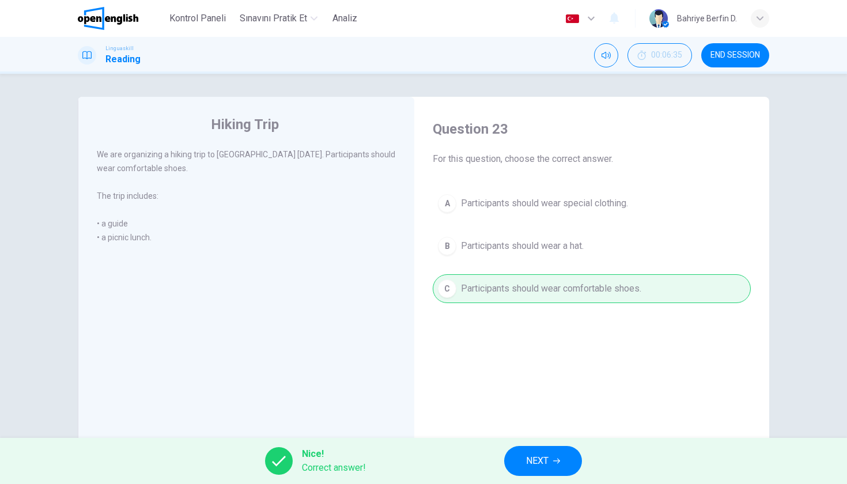
click at [742, 56] on span "END SESSION" at bounding box center [736, 55] width 50 height 9
